Goal: Find specific page/section: Find specific page/section

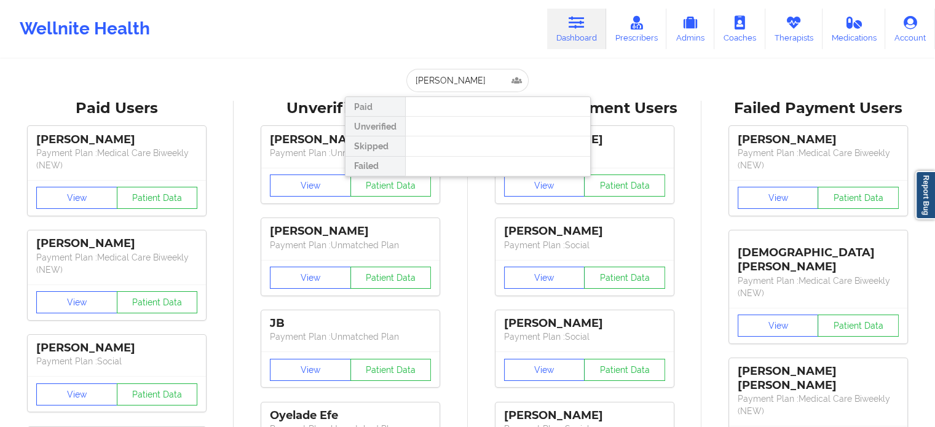
drag, startPoint x: 469, startPoint y: 80, endPoint x: 442, endPoint y: 81, distance: 27.7
click at [442, 81] on input "[PERSON_NAME]" at bounding box center [467, 80] width 122 height 23
type input "[PERSON_NAME]"
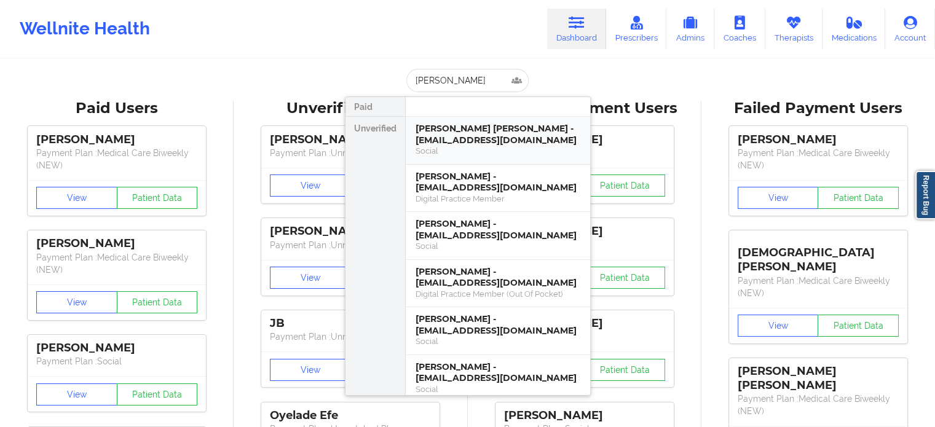
click at [453, 135] on div "[PERSON_NAME] [PERSON_NAME] - [EMAIL_ADDRESS][DOMAIN_NAME]" at bounding box center [497, 134] width 165 height 23
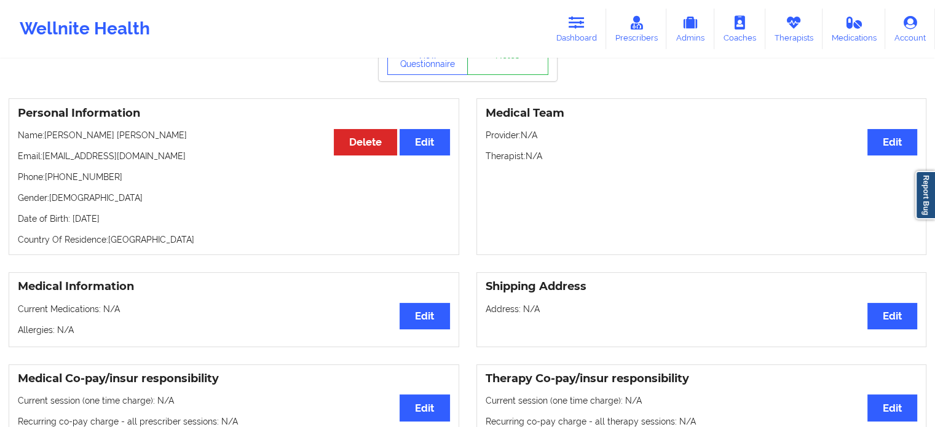
scroll to position [61, 0]
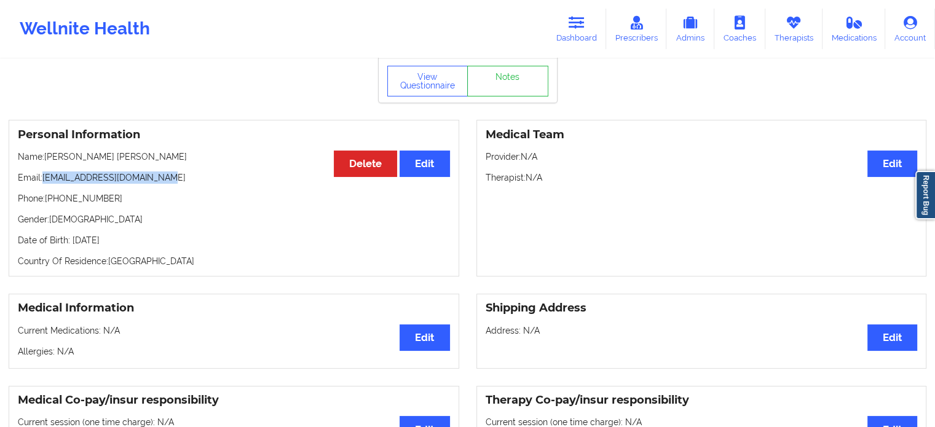
drag, startPoint x: 165, startPoint y: 178, endPoint x: 43, endPoint y: 176, distance: 121.7
click at [43, 176] on p "Email: [EMAIL_ADDRESS][DOMAIN_NAME]" at bounding box center [234, 177] width 432 height 12
copy p "[EMAIL_ADDRESS][DOMAIN_NAME]"
click at [887, 35] on link "Account" at bounding box center [910, 29] width 50 height 41
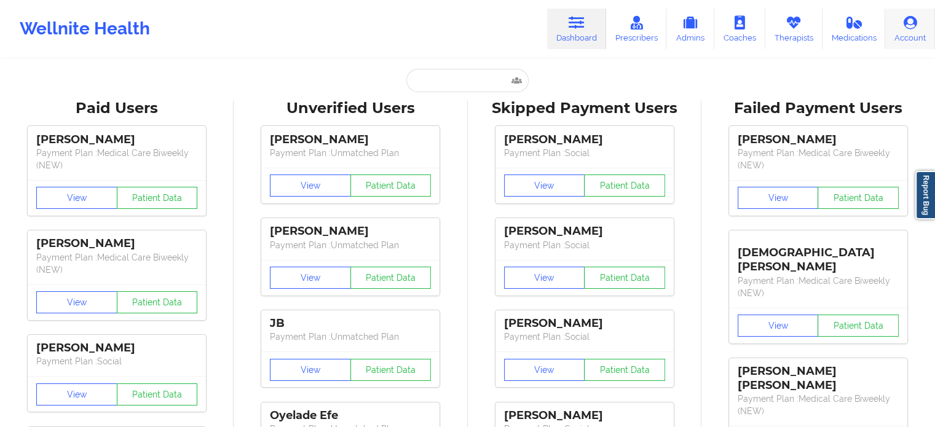
click at [917, 29] on icon at bounding box center [910, 23] width 16 height 14
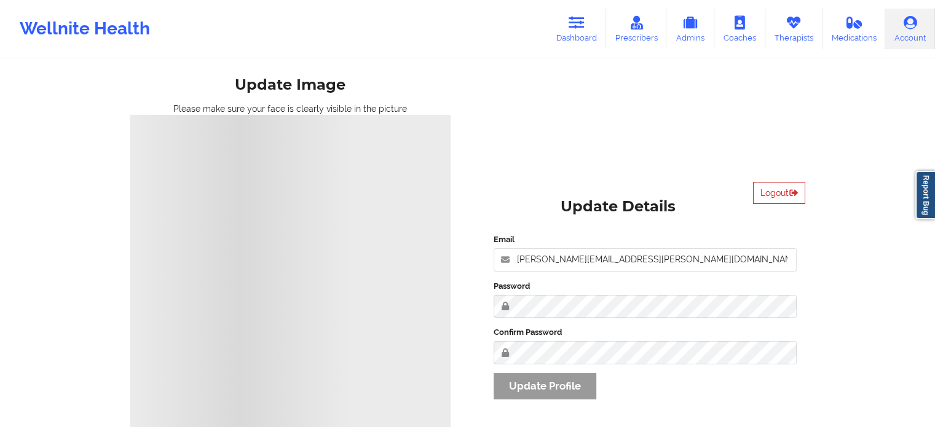
click at [782, 203] on button "Logout" at bounding box center [779, 193] width 52 height 22
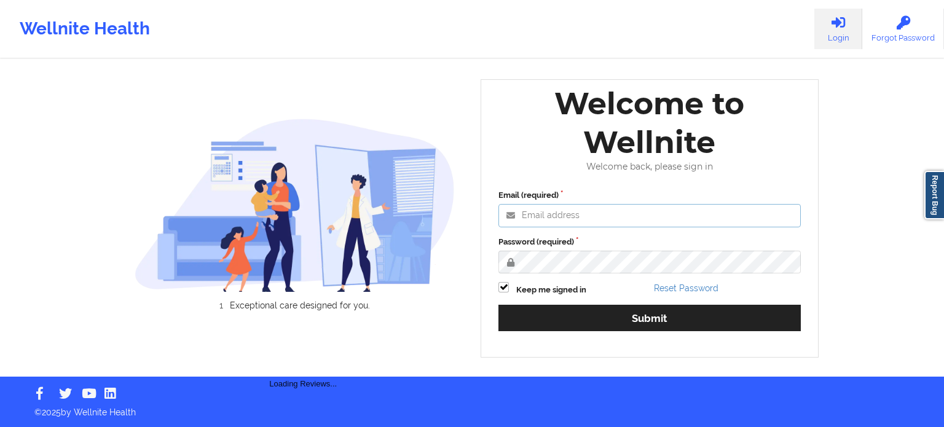
type input "[PERSON_NAME][EMAIL_ADDRESS][PERSON_NAME][DOMAIN_NAME]"
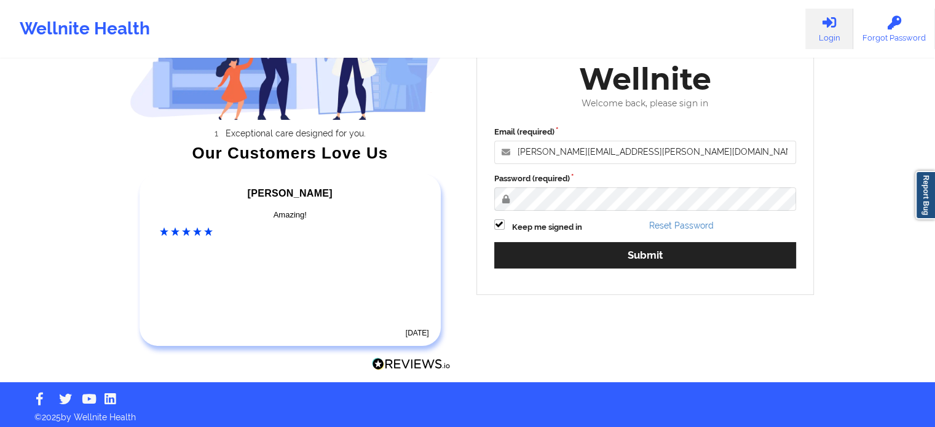
scroll to position [137, 0]
